Goal: Check status: Check status

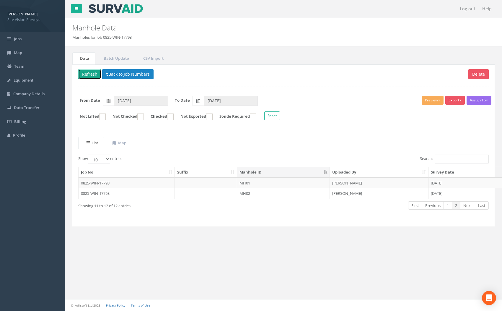
click at [90, 74] on button "Refresh" at bounding box center [89, 74] width 23 height 10
click at [134, 74] on button "Back to Job Numbers" at bounding box center [127, 74] width 51 height 10
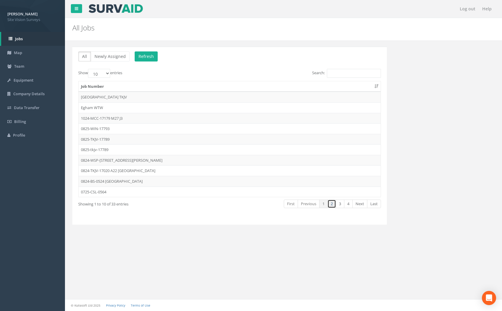
click at [331, 208] on link "2" at bounding box center [331, 203] width 9 height 9
click at [144, 163] on td "0625-GT-17681" at bounding box center [230, 160] width 302 height 11
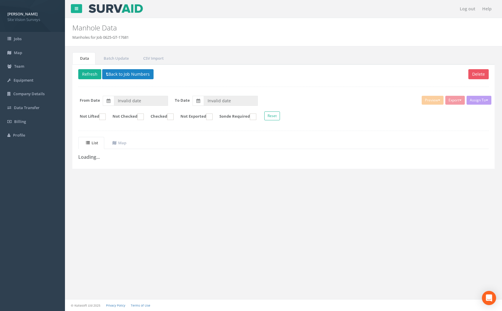
type input "[DATE]"
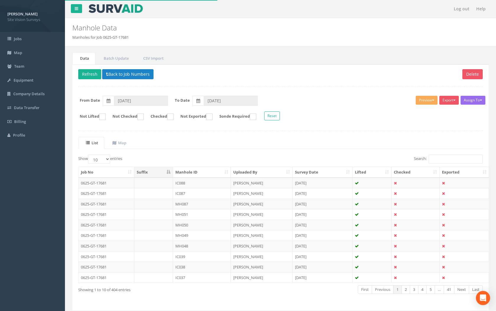
click at [214, 169] on th "Manhole ID" at bounding box center [202, 172] width 58 height 11
click at [44, 213] on div "[PERSON_NAME] Site Vision Surveys Logout S Jobs Map Team Equipment Company Deta…" at bounding box center [248, 164] width 496 height 329
